Goal: Contribute content: Add original content to the website for others to see

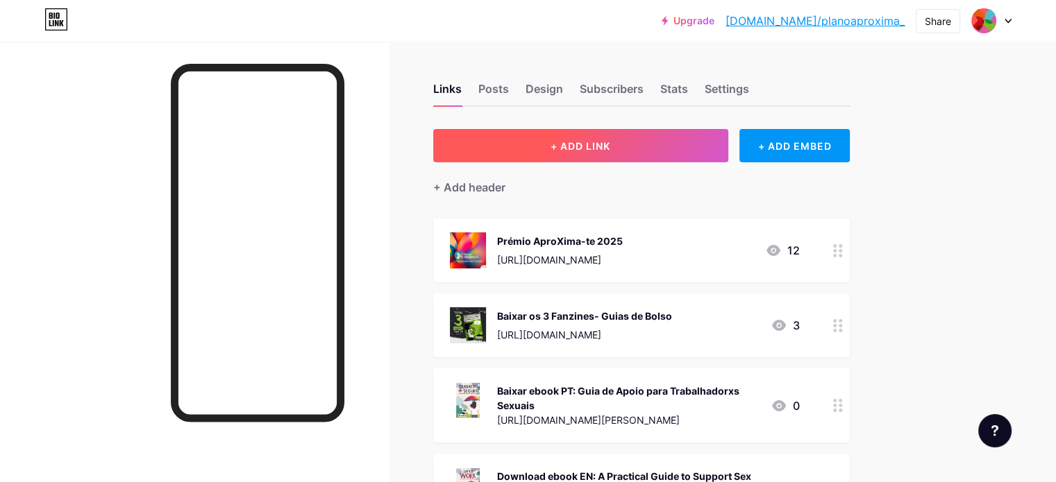
click at [673, 144] on button "+ ADD LINK" at bounding box center [580, 145] width 295 height 33
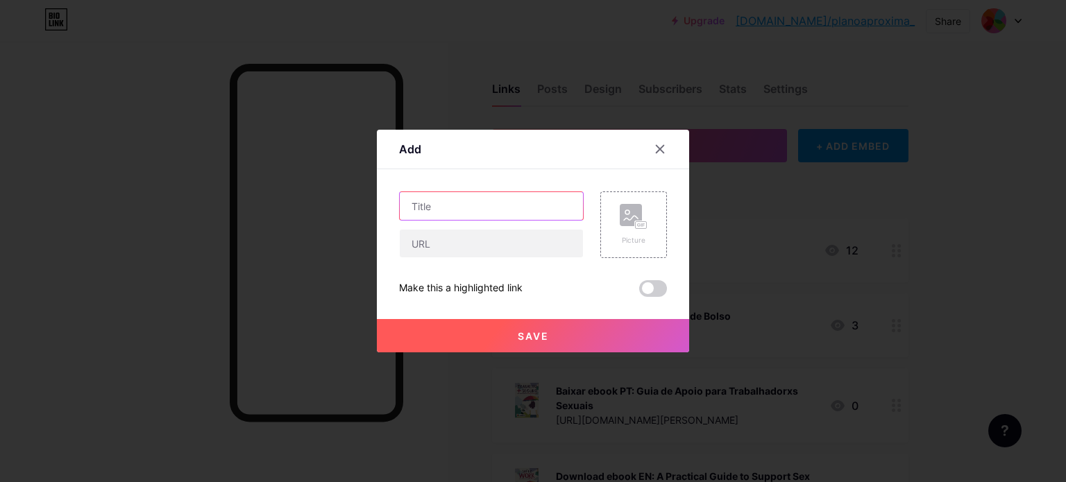
click at [536, 201] on input "text" at bounding box center [491, 206] width 183 height 28
type input "Seminário PAR 2025"
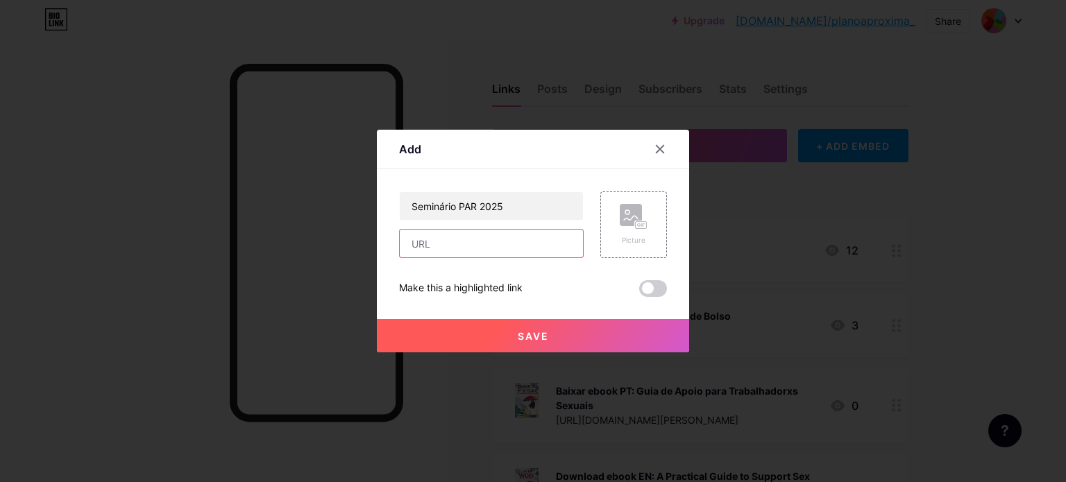
click at [524, 237] on input "text" at bounding box center [491, 244] width 183 height 28
paste input "[URL][DOMAIN_NAME]"
type input "[URL][DOMAIN_NAME]"
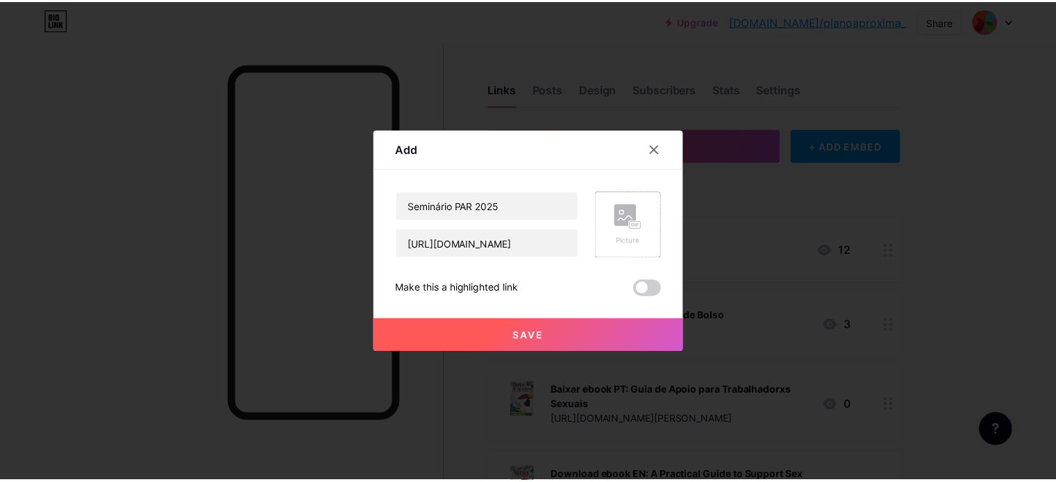
scroll to position [0, 0]
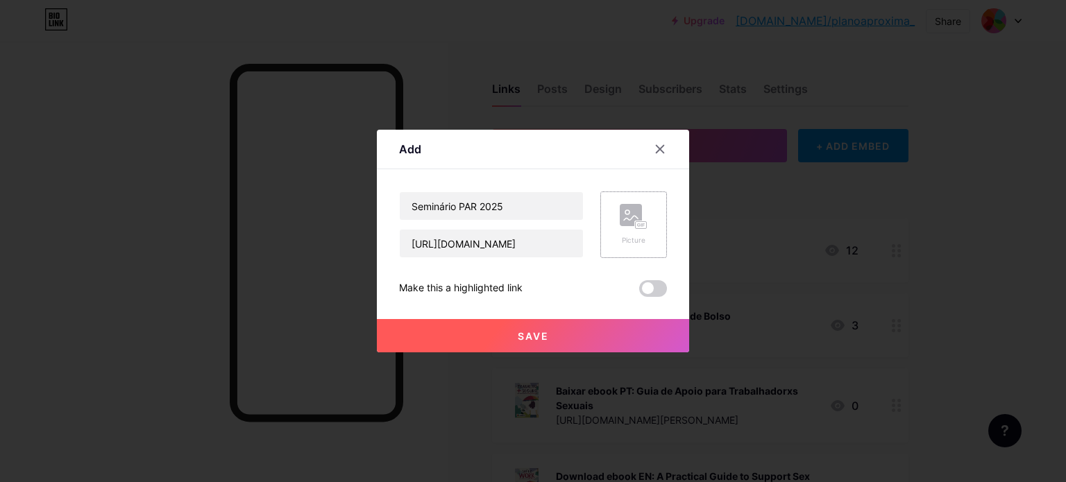
click at [625, 226] on rect at bounding box center [631, 215] width 22 height 22
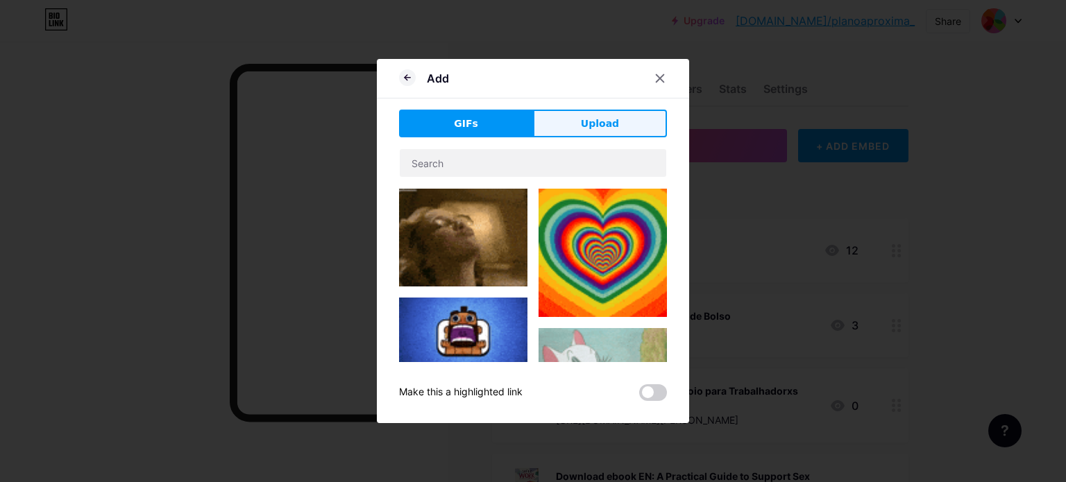
drag, startPoint x: 607, startPoint y: 125, endPoint x: 614, endPoint y: 124, distance: 7.0
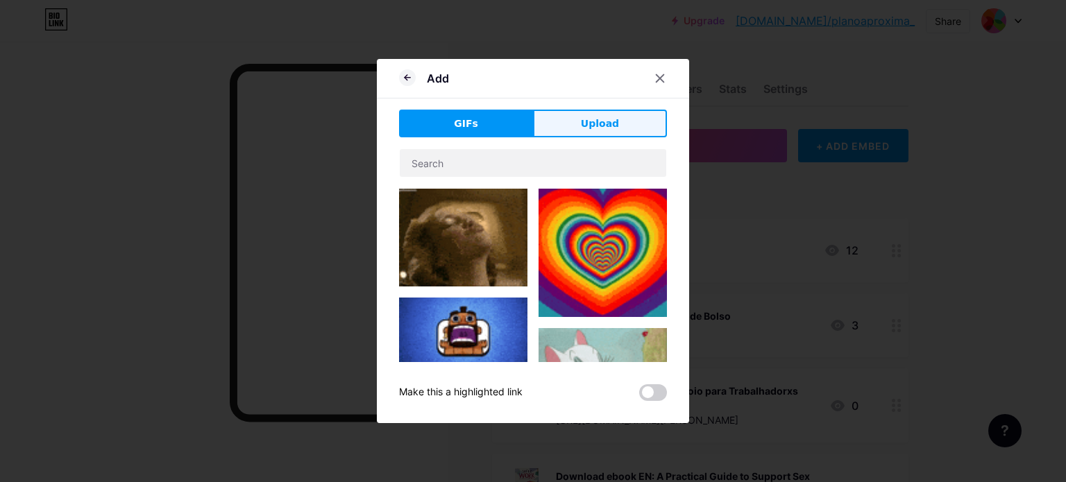
click at [614, 124] on span "Upload" at bounding box center [600, 124] width 38 height 15
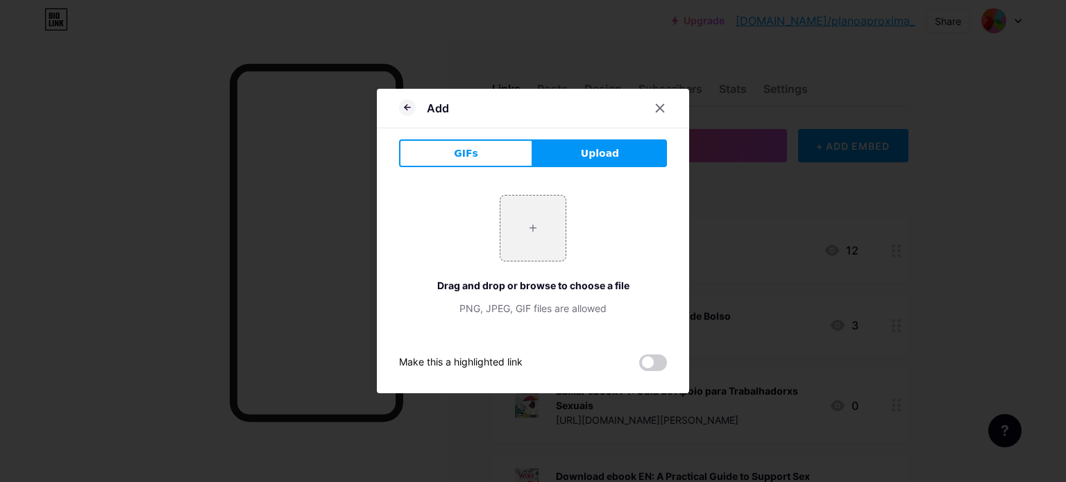
click at [591, 149] on span "Upload" at bounding box center [600, 153] width 38 height 15
click at [529, 236] on input "file" at bounding box center [532, 228] width 65 height 65
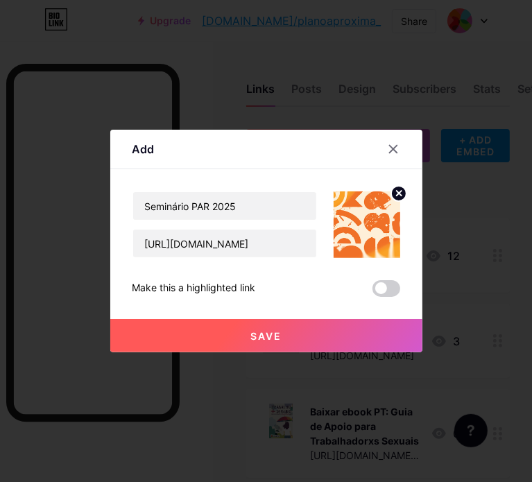
click at [258, 337] on span "Save" at bounding box center [266, 336] width 31 height 12
